Goal: Transaction & Acquisition: Purchase product/service

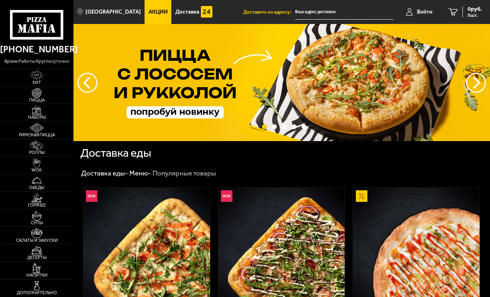
type input "[STREET_ADDRESS]"
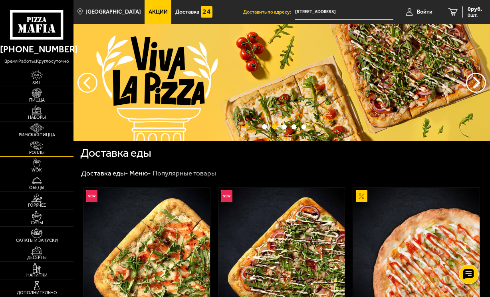
click at [45, 150] on img at bounding box center [37, 146] width 20 height 10
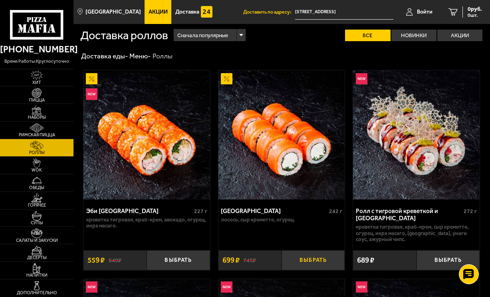
click at [318, 270] on button "Выбрать" at bounding box center [313, 260] width 63 height 20
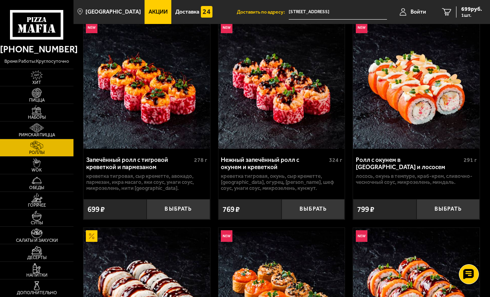
scroll to position [261, 0]
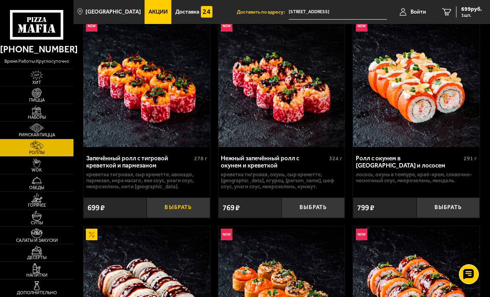
click at [191, 218] on button "Выбрать" at bounding box center [178, 207] width 63 height 20
drag, startPoint x: 466, startPoint y: 9, endPoint x: 460, endPoint y: 24, distance: 15.6
click at [466, 10] on span "1398 руб." at bounding box center [470, 9] width 24 height 6
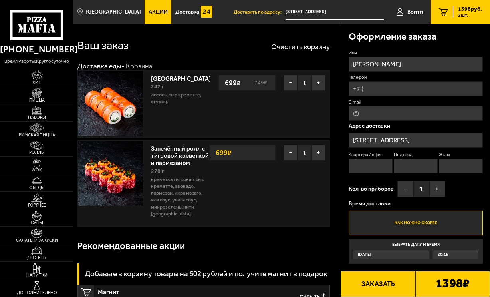
drag, startPoint x: 380, startPoint y: 119, endPoint x: 486, endPoint y: 161, distance: 114.3
click at [380, 96] on input "Телефон" at bounding box center [416, 88] width 134 height 15
type input "[PHONE_NUMBER]"
click at [427, 121] on input "E-mail" at bounding box center [416, 113] width 134 height 15
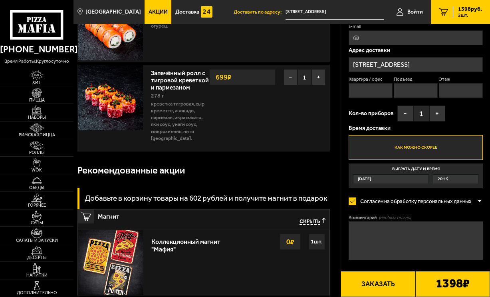
drag, startPoint x: 365, startPoint y: 141, endPoint x: 370, endPoint y: 144, distance: 5.6
click at [365, 98] on input "Квартира / офис" at bounding box center [371, 90] width 44 height 15
type input "42"
click at [438, 98] on input "Подъезд" at bounding box center [416, 90] width 44 height 15
type input "1"
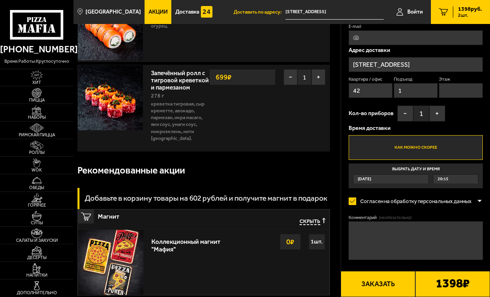
drag, startPoint x: 366, startPoint y: 174, endPoint x: 390, endPoint y: 180, distance: 24.3
click at [439, 98] on input "Этаж" at bounding box center [461, 90] width 44 height 15
type input "8"
click at [439, 100] on div "Квартира / [STREET_ADDRESS]" at bounding box center [416, 88] width 134 height 24
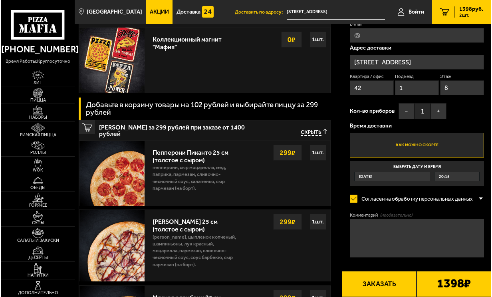
scroll to position [282, 0]
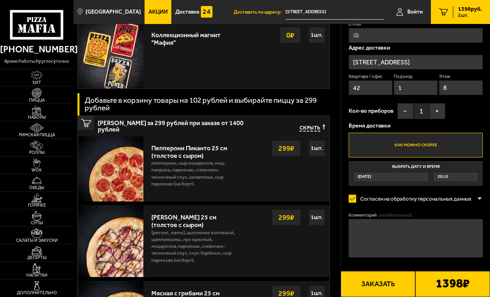
click at [357, 287] on button "Заказать" at bounding box center [378, 284] width 75 height 26
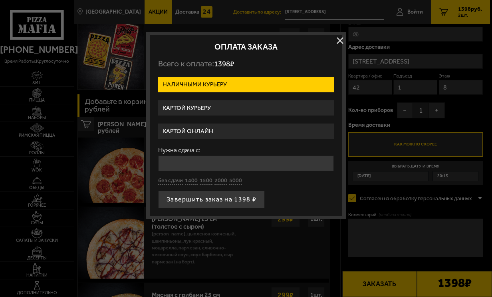
click at [223, 114] on label "Картой курьеру" at bounding box center [246, 108] width 176 height 16
click at [0, 0] on input "Картой курьеру" at bounding box center [0, 0] width 0 height 0
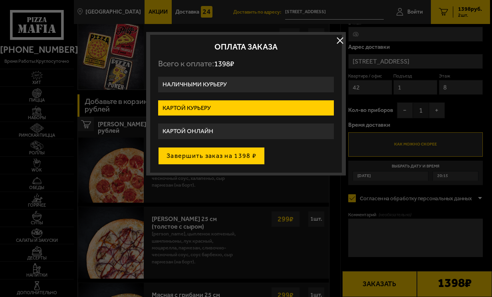
click at [210, 165] on button "Завершить заказ на 1398 ₽" at bounding box center [211, 156] width 107 height 18
